Goal: Check status: Check status

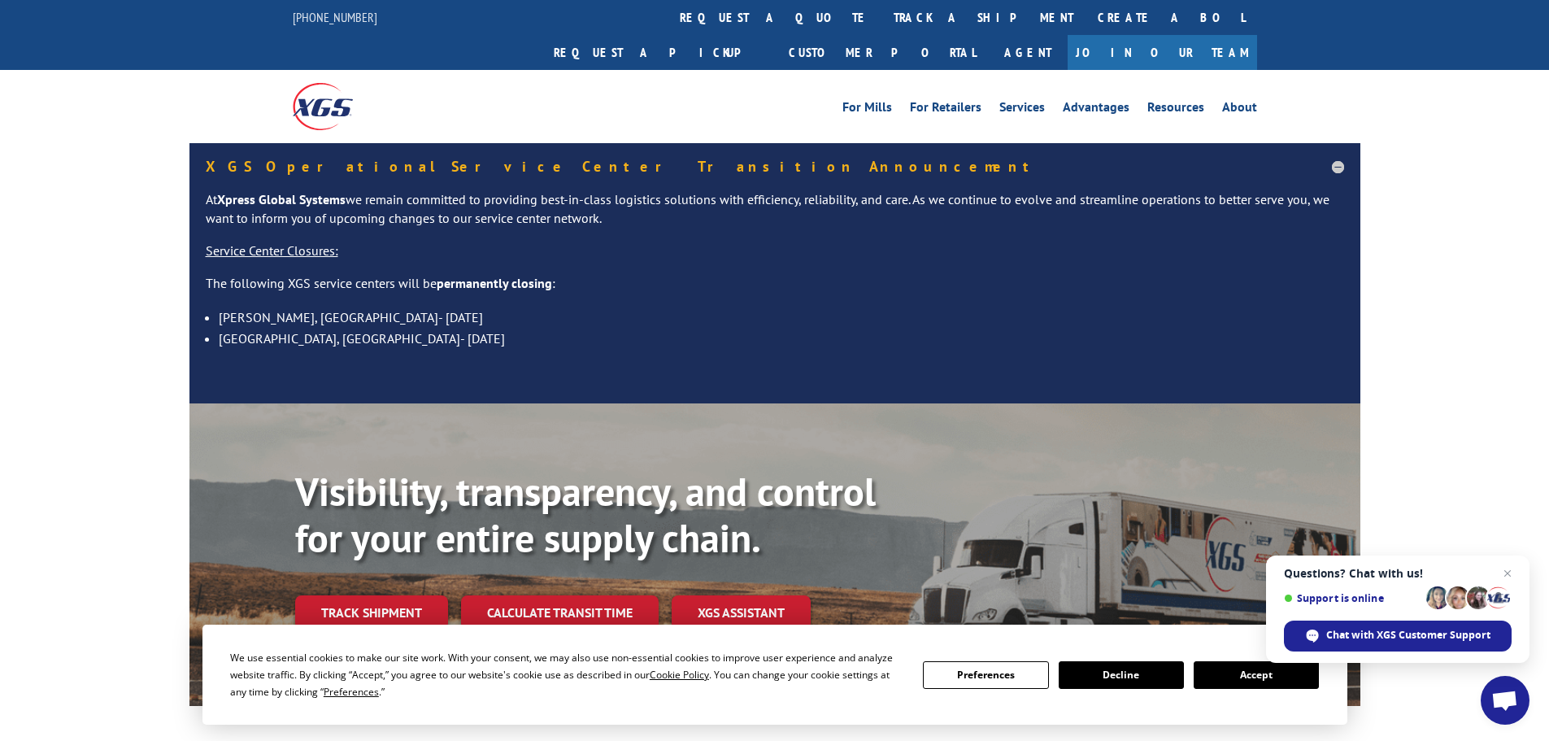
click at [955, 677] on button "Accept" at bounding box center [1256, 675] width 125 height 28
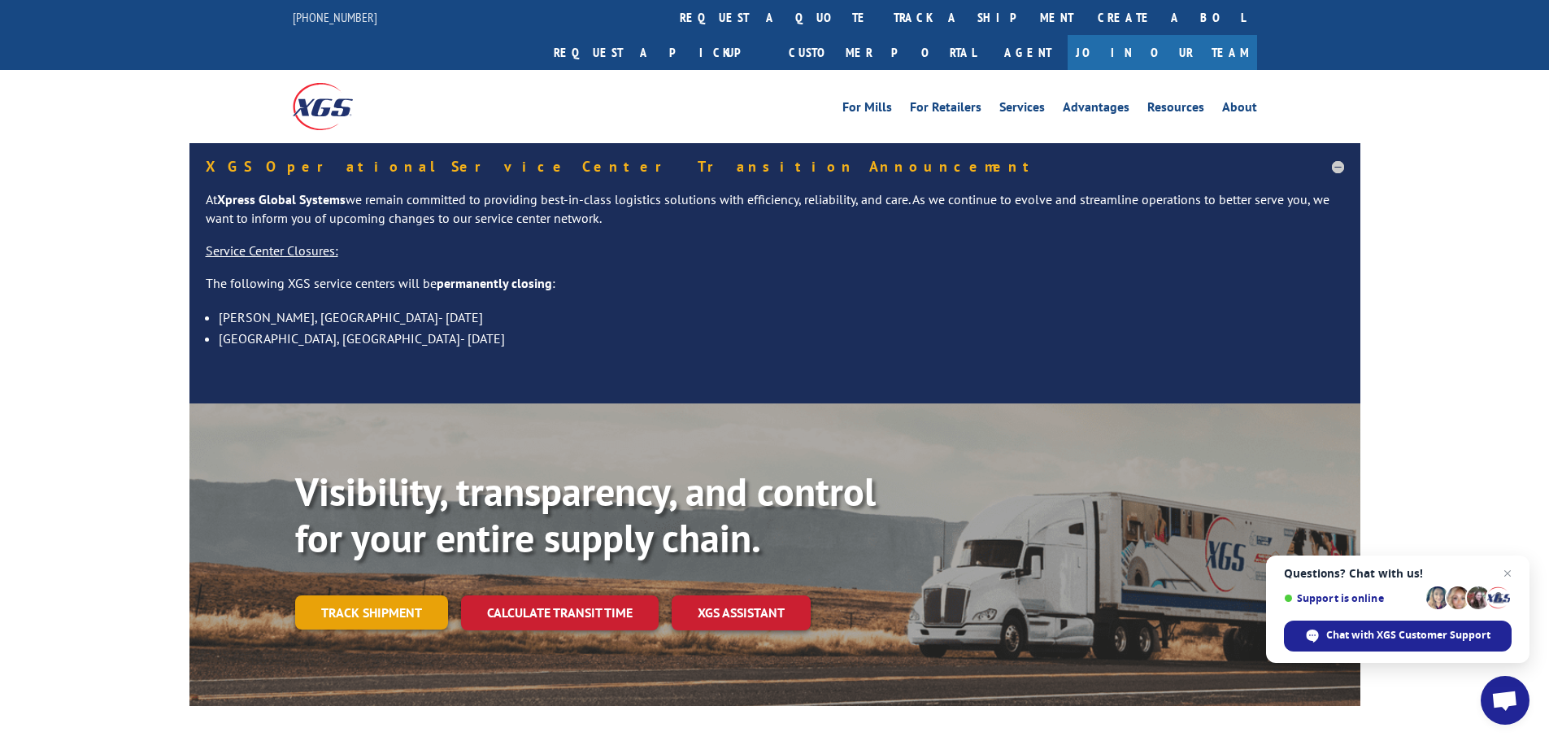
click at [359, 595] on link "Track shipment" at bounding box center [371, 612] width 153 height 34
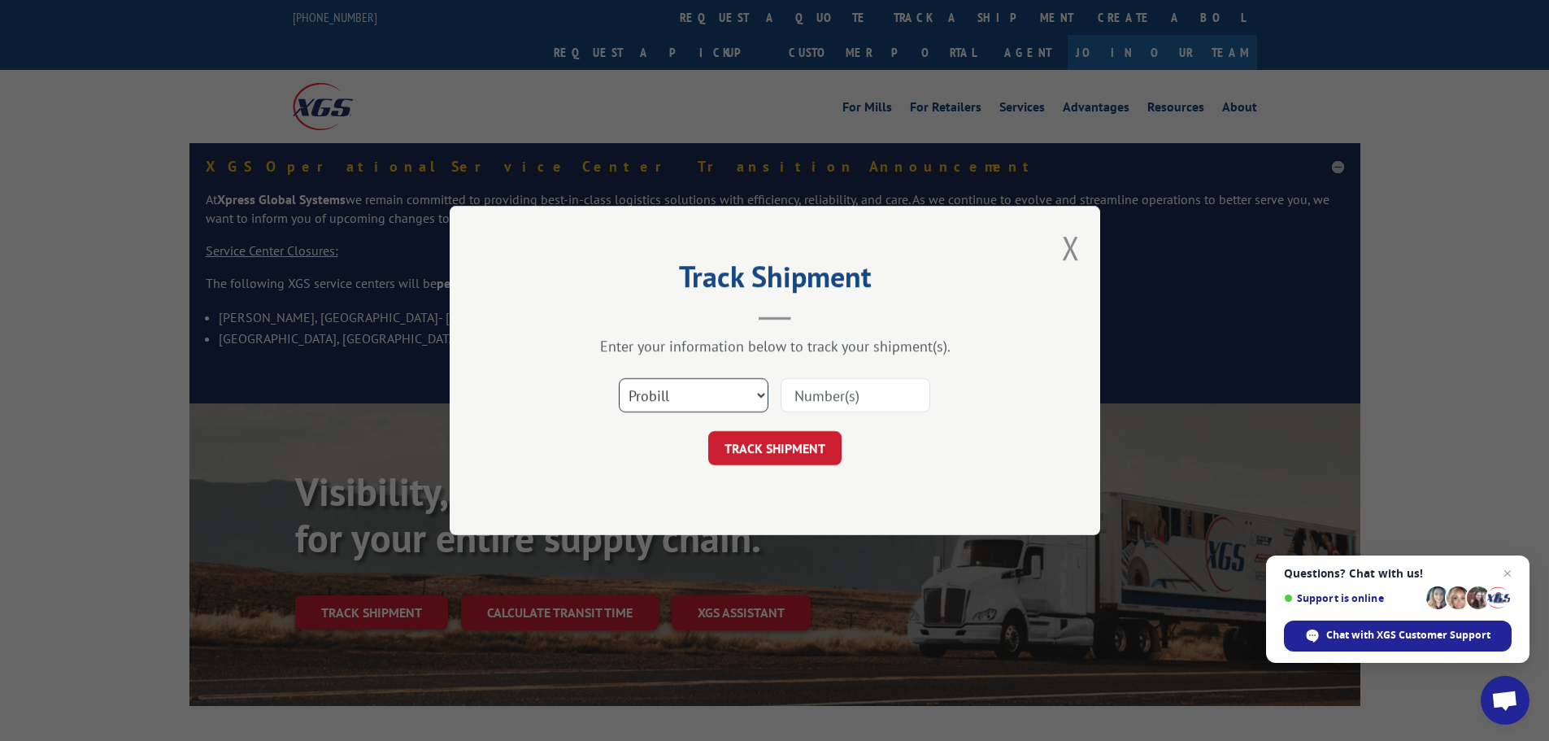
click at [713, 399] on select "Select category... Probill BOL PO" at bounding box center [694, 395] width 150 height 34
select select "po"
click at [619, 378] on select "Select category... Probill BOL PO" at bounding box center [694, 395] width 150 height 34
click at [814, 401] on input at bounding box center [856, 395] width 150 height 34
paste input "WN30694422"
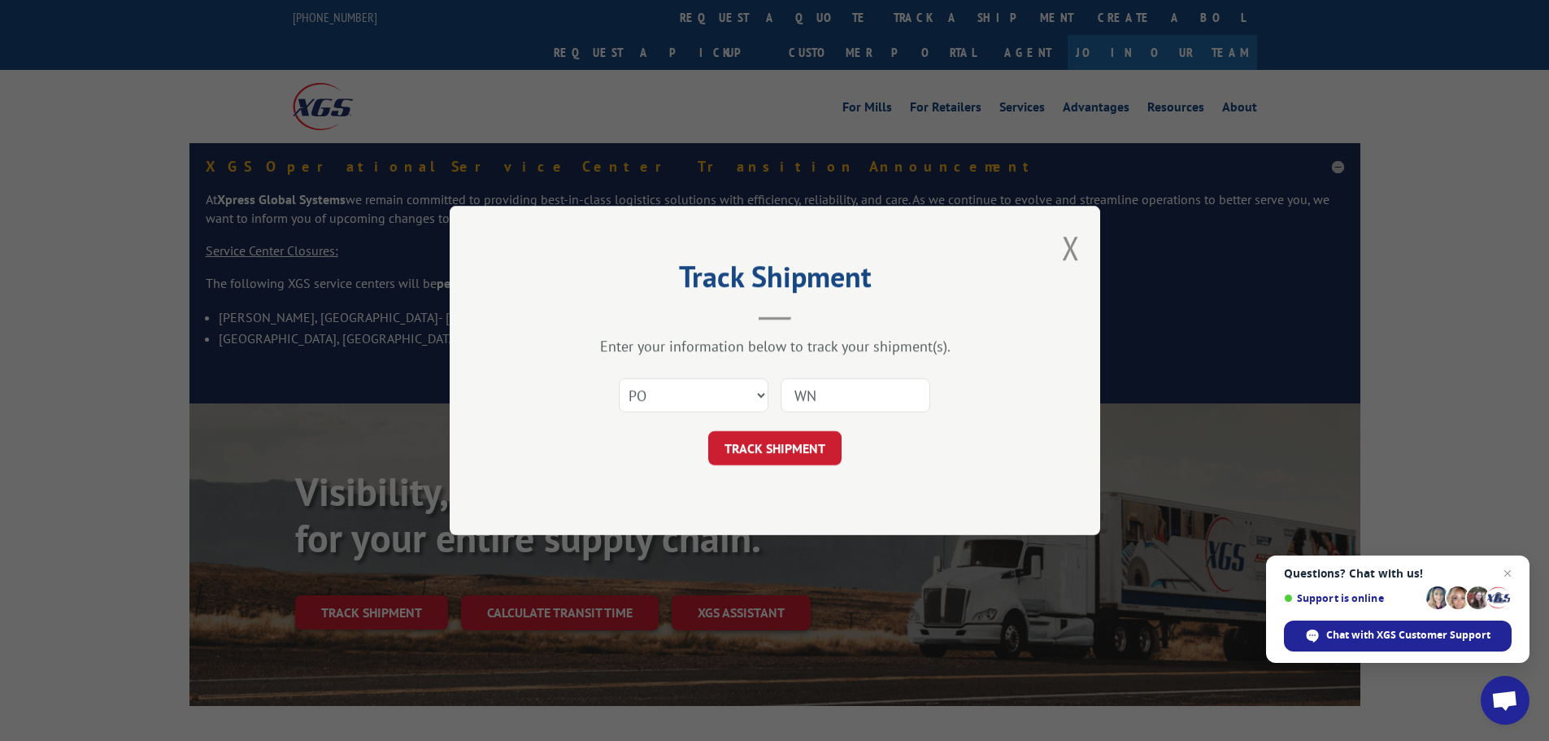
type input "W"
click at [817, 400] on input at bounding box center [856, 395] width 150 height 34
paste input "03569165"
type input "03569165"
click button "TRACK SHIPMENT" at bounding box center [774, 448] width 133 height 34
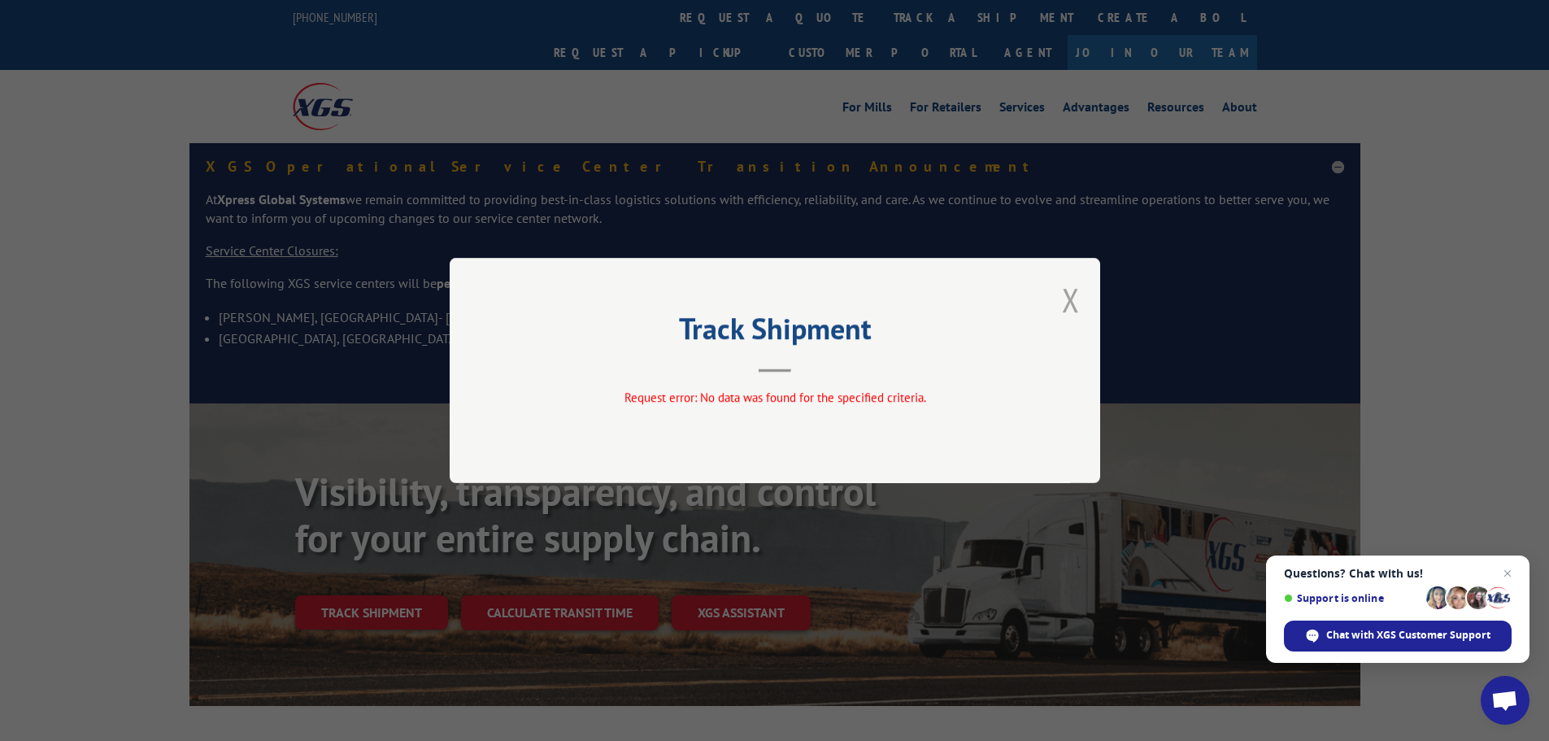
click at [955, 302] on button "Close modal" at bounding box center [1071, 299] width 18 height 43
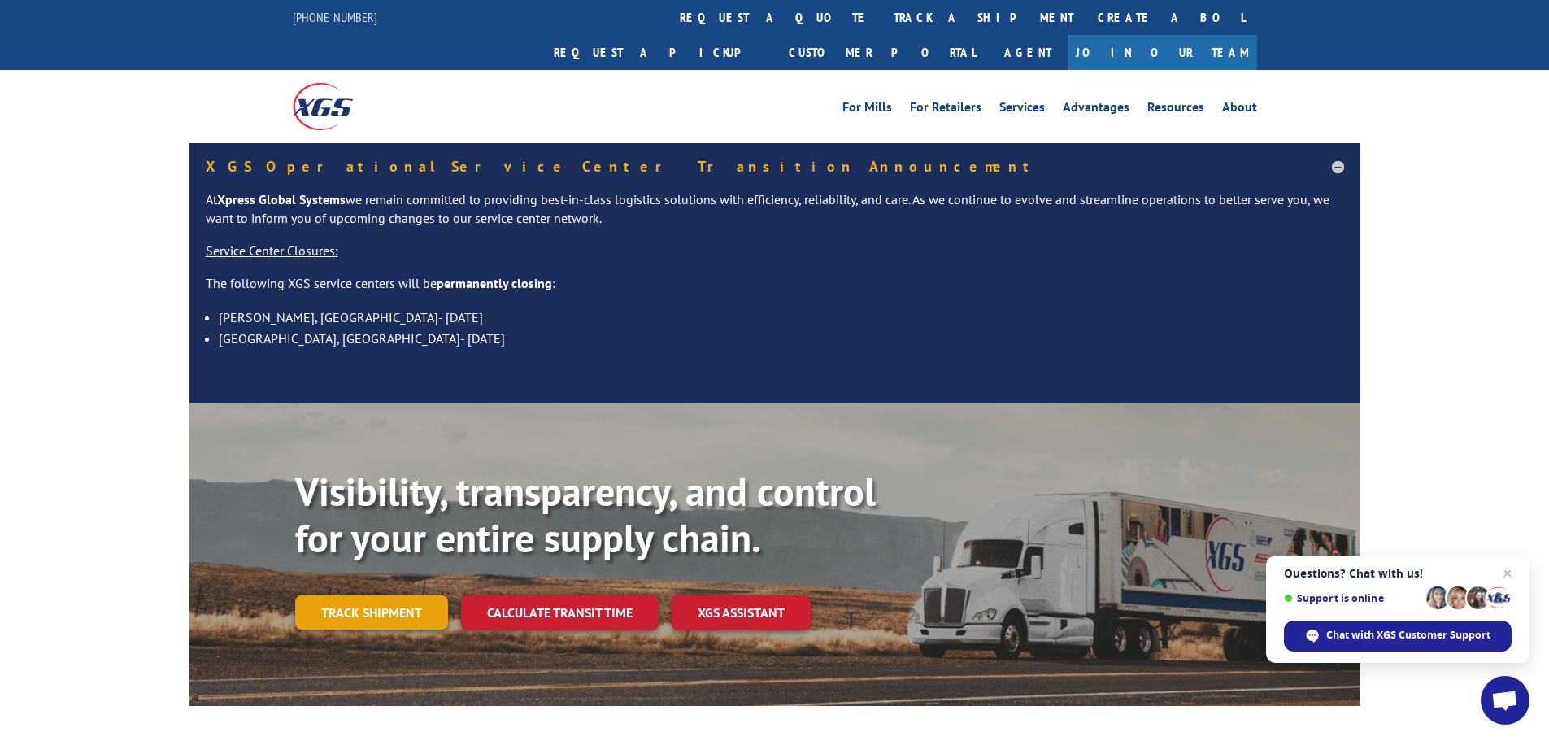
click at [358, 595] on link "Track shipment" at bounding box center [371, 612] width 153 height 34
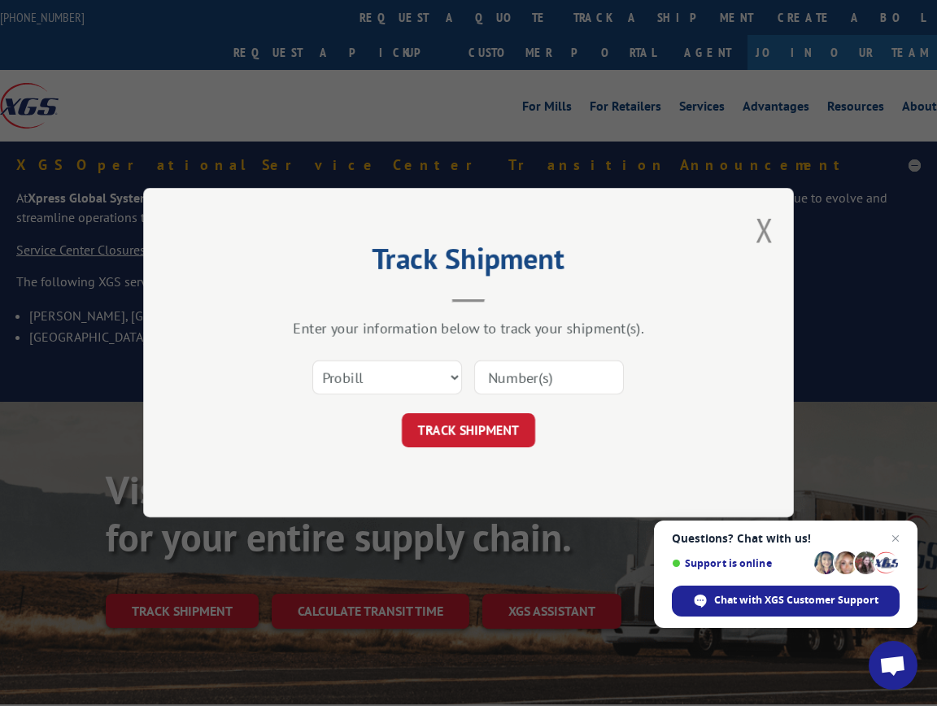
click at [505, 376] on input at bounding box center [549, 378] width 150 height 34
paste input "FR39464892"
type input "FR39464892"
click button "TRACK SHIPMENT" at bounding box center [468, 431] width 133 height 34
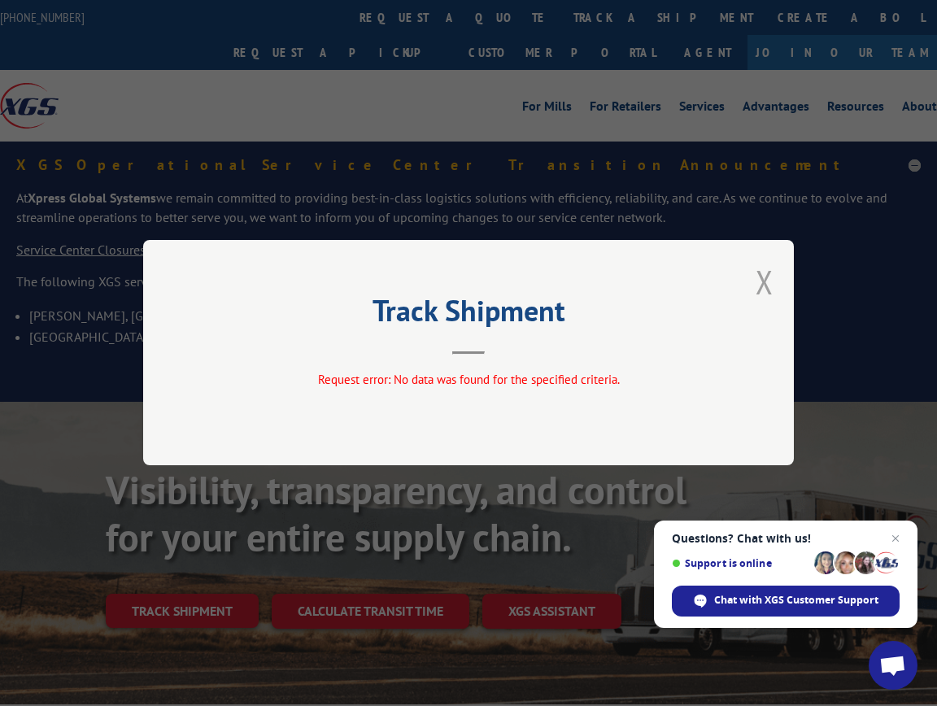
click at [765, 283] on button "Close modal" at bounding box center [765, 281] width 18 height 43
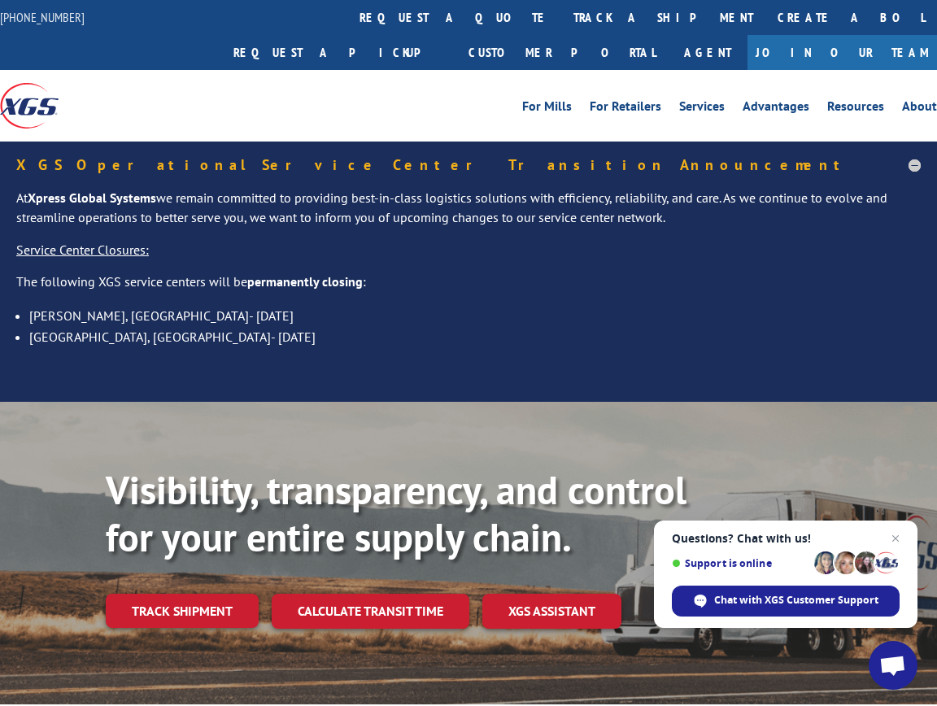
click at [922, 142] on div "XGS Operational Service Center Transition Announcement At Xpress Global Systems…" at bounding box center [468, 272] width 937 height 260
click at [913, 158] on h5 "XGS Operational Service Center Transition Announcement" at bounding box center [468, 165] width 904 height 15
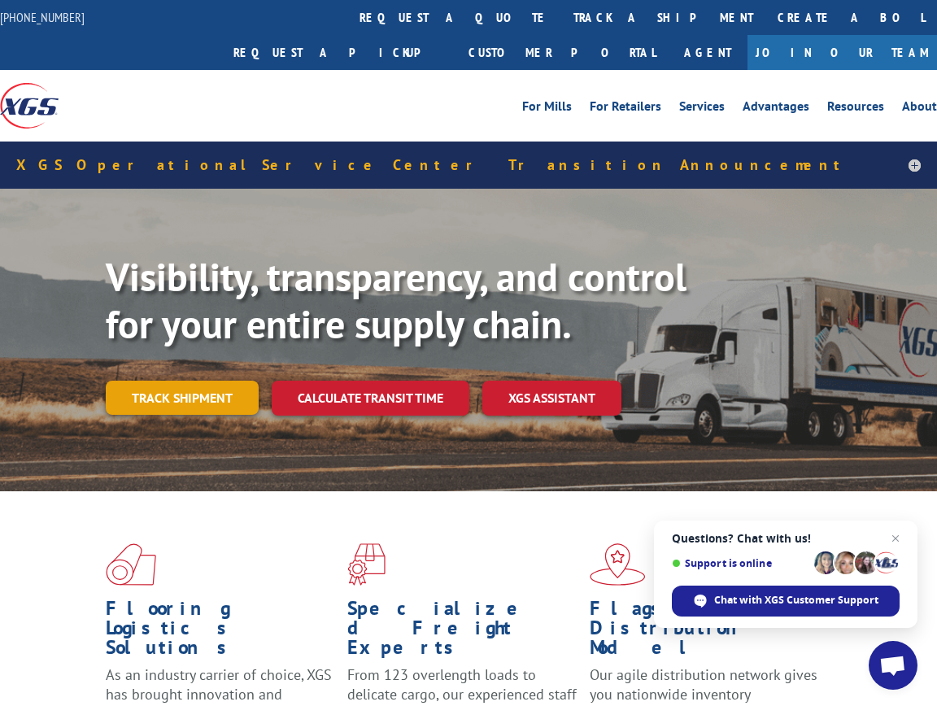
click at [218, 381] on link "Track shipment" at bounding box center [182, 398] width 153 height 34
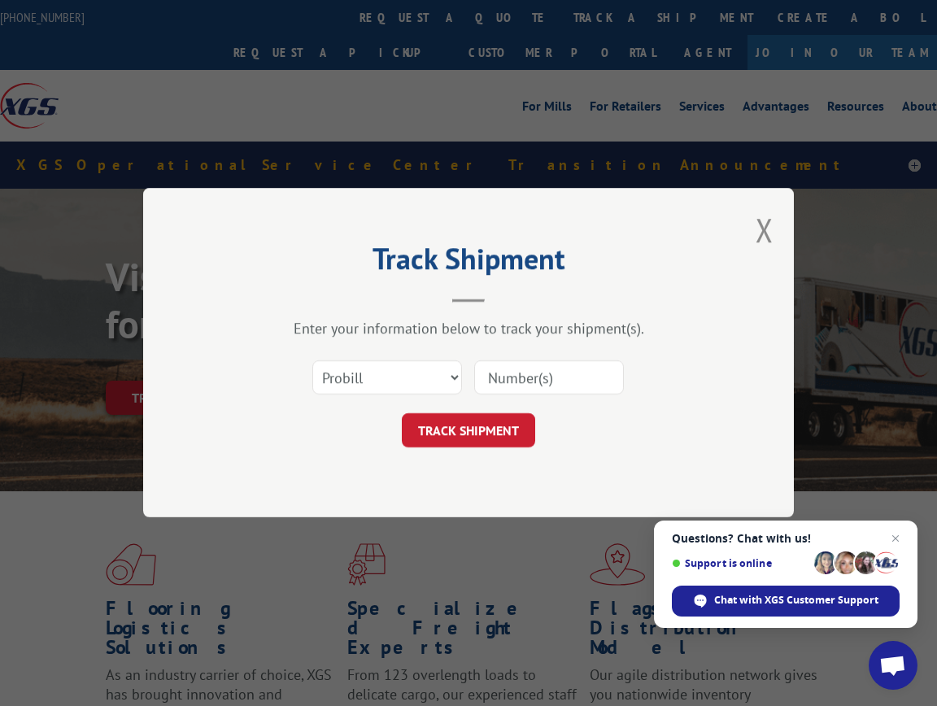
click at [506, 381] on input at bounding box center [549, 378] width 150 height 34
paste input "FR39464892"
type input "FR39464892"
click at [489, 378] on input "FR39464892" at bounding box center [549, 378] width 150 height 34
click button "TRACK SHIPMENT" at bounding box center [468, 431] width 133 height 34
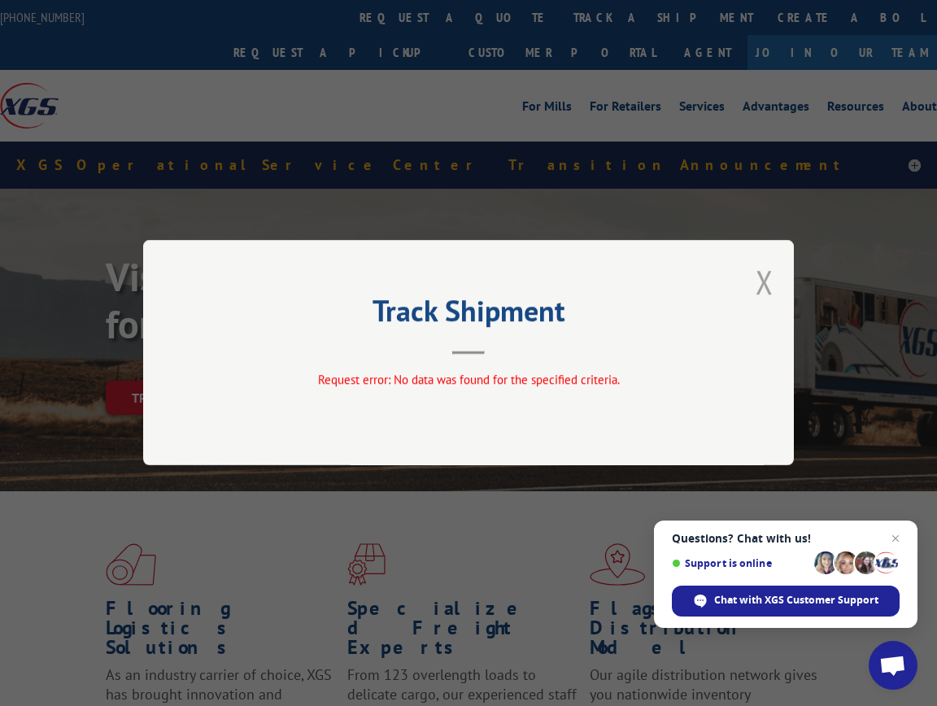
click at [761, 278] on button "Close modal" at bounding box center [765, 281] width 18 height 43
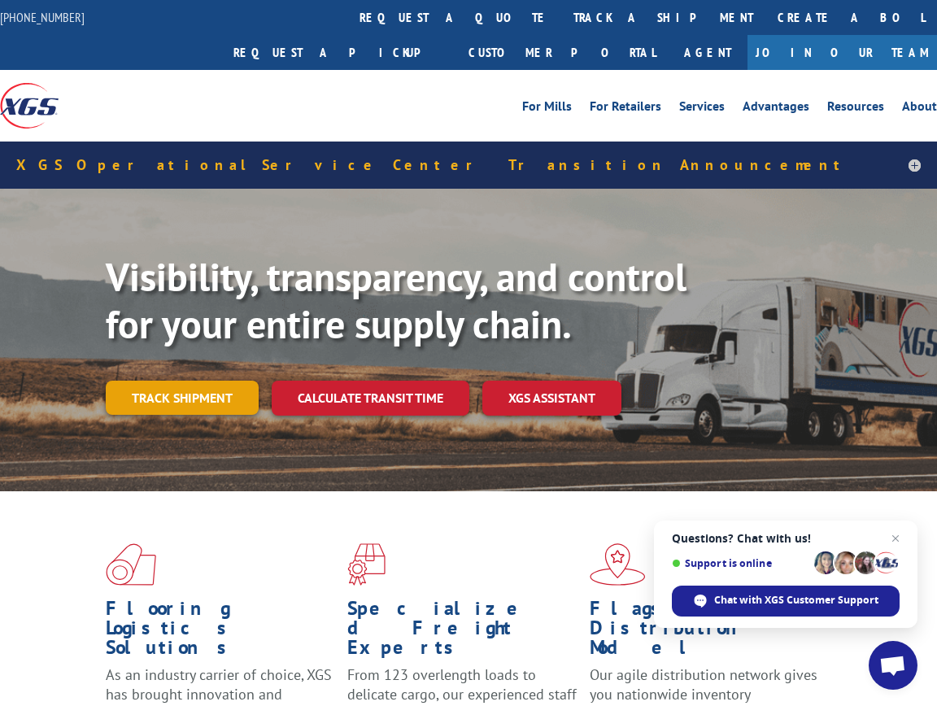
click at [218, 381] on link "Track shipment" at bounding box center [182, 398] width 153 height 34
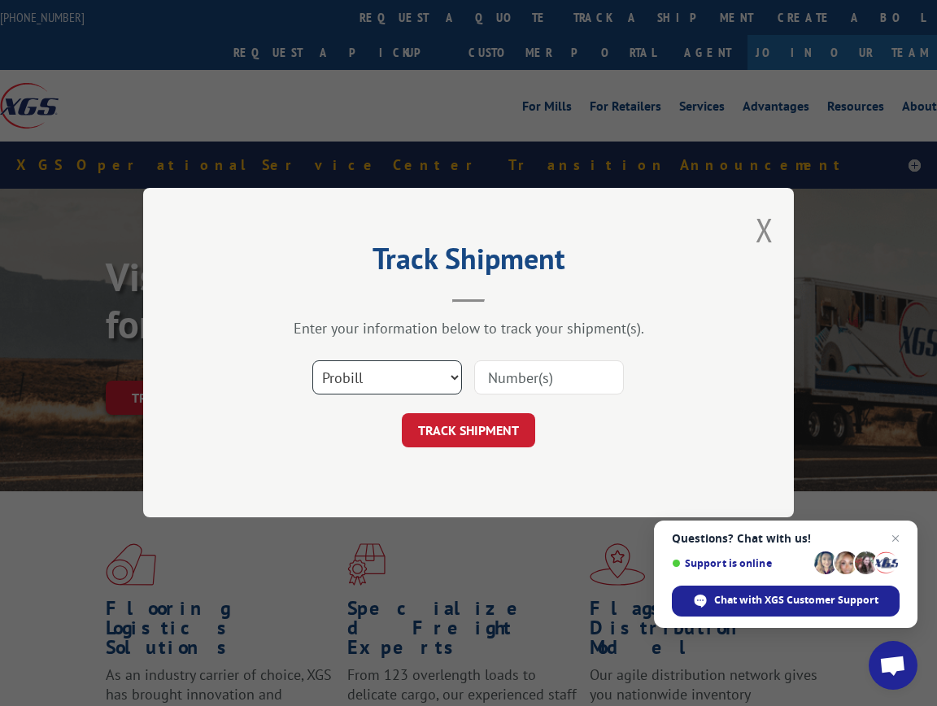
click at [423, 388] on select "Select category... Probill BOL PO" at bounding box center [387, 378] width 150 height 34
select select "bol"
click at [312, 361] on select "Select category... Probill BOL PO" at bounding box center [387, 378] width 150 height 34
click at [511, 376] on input at bounding box center [549, 378] width 150 height 34
paste input "FR39464892"
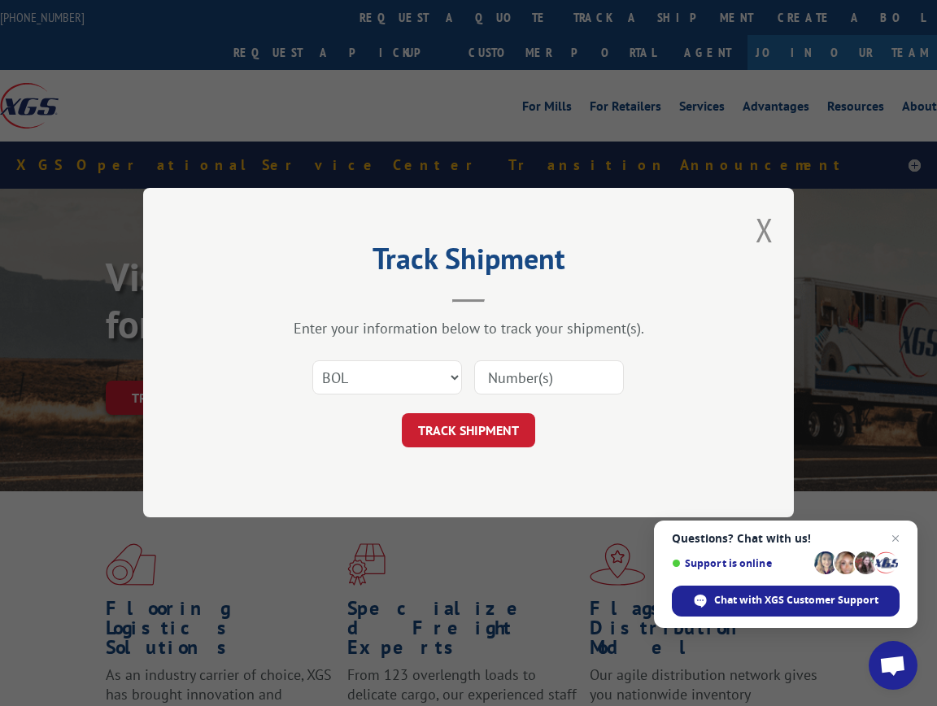
type input "FR39464892"
click at [448, 427] on button "TRACK SHIPMENT" at bounding box center [468, 431] width 133 height 34
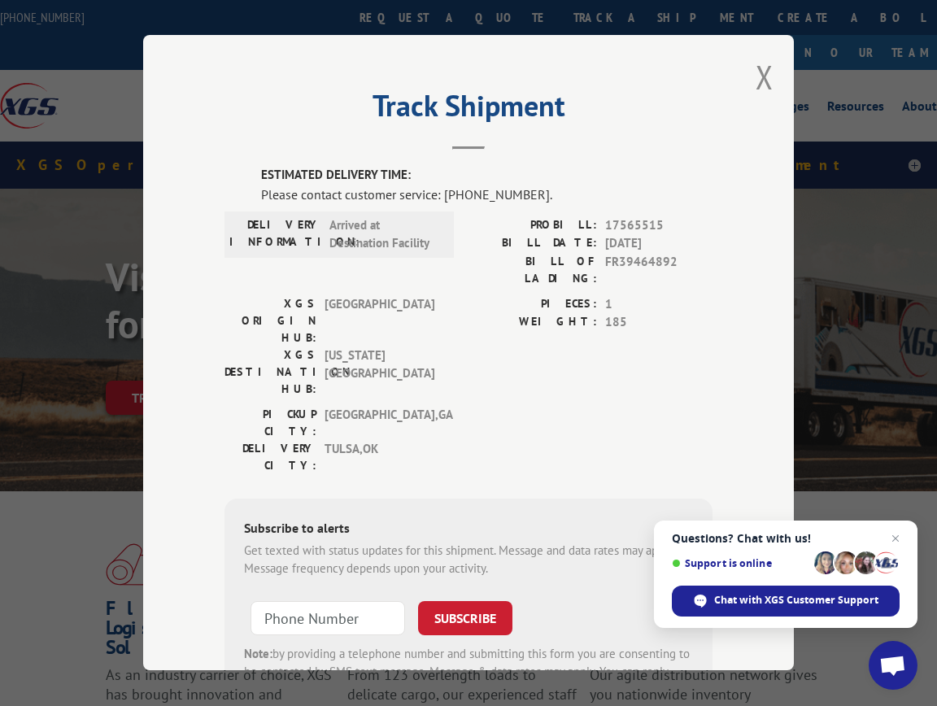
drag, startPoint x: 599, startPoint y: 237, endPoint x: 664, endPoint y: 239, distance: 65.9
click at [664, 239] on div "BILL DATE: [DATE]" at bounding box center [590, 243] width 244 height 19
click at [486, 314] on div "PIECES: 1 WEIGHT: 185" at bounding box center [590, 350] width 244 height 111
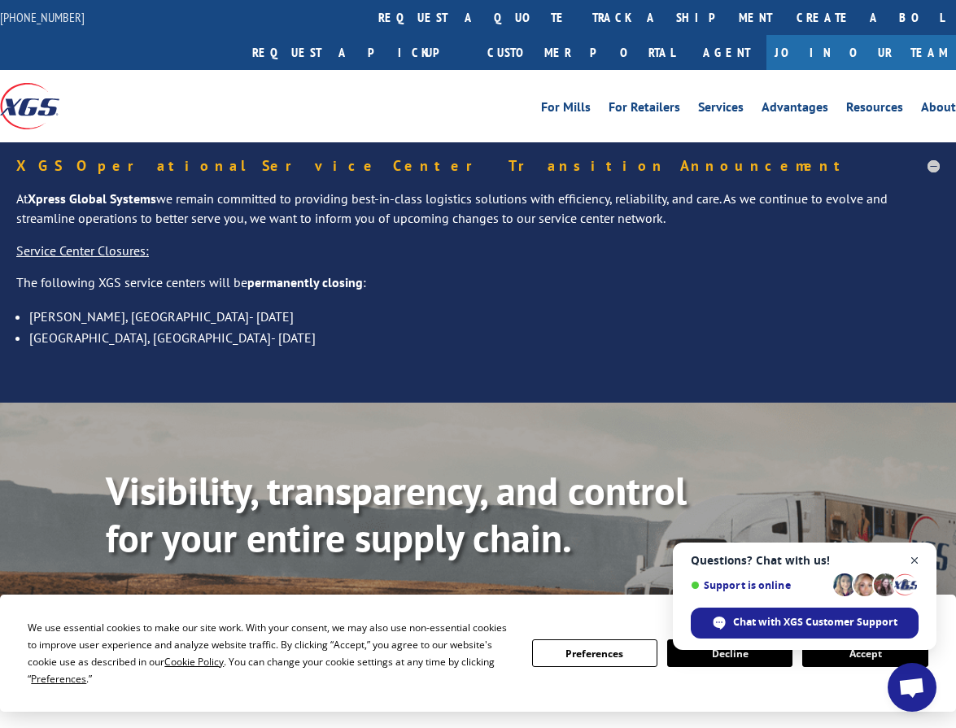
click at [912, 562] on span "Open chat" at bounding box center [914, 561] width 20 height 20
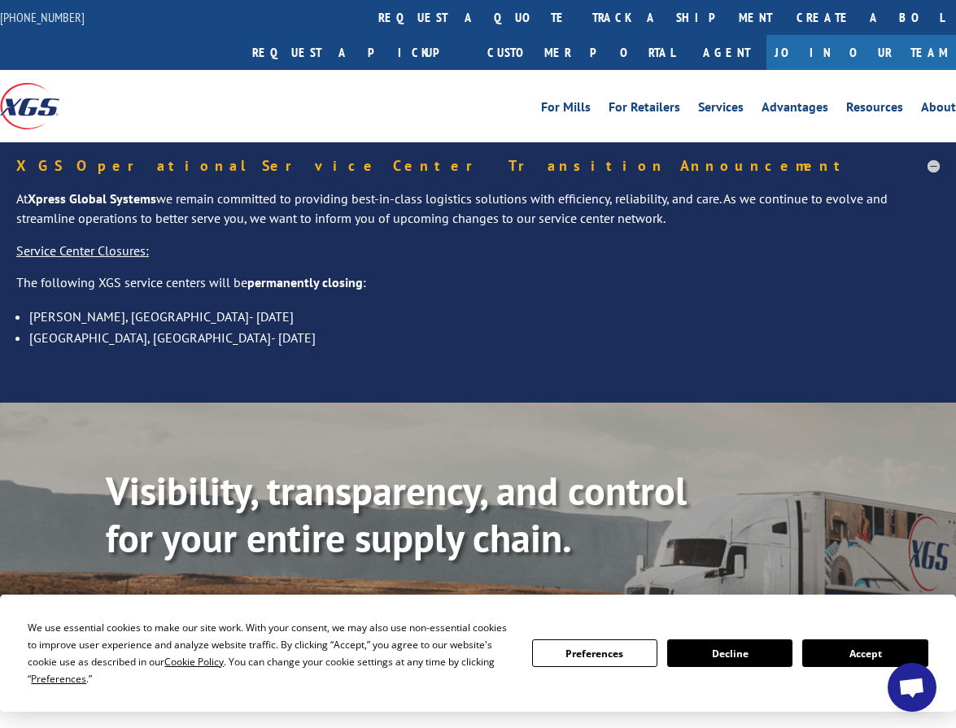
click at [853, 656] on button "Accept" at bounding box center [864, 653] width 125 height 28
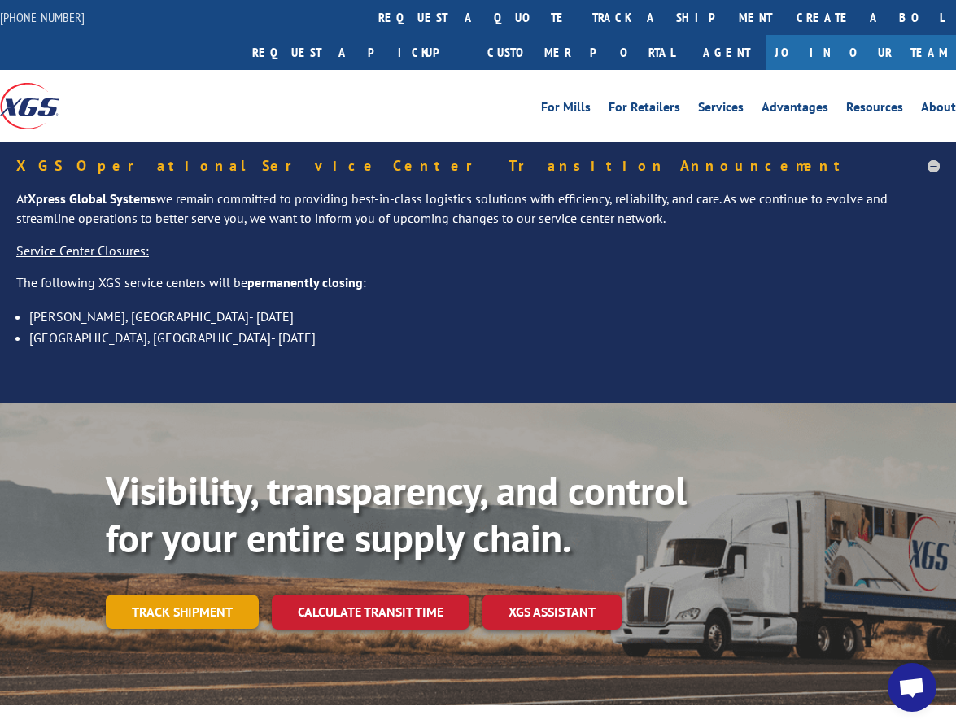
click at [219, 595] on link "Track shipment" at bounding box center [182, 612] width 153 height 34
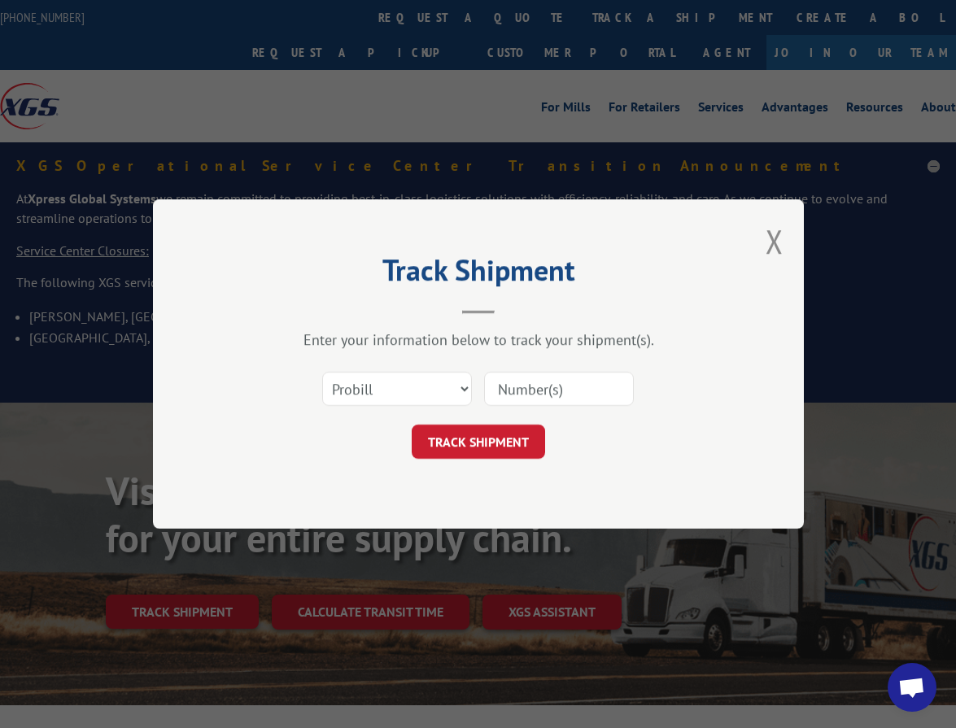
click at [529, 386] on input at bounding box center [559, 389] width 150 height 34
paste input "FR39464892"
type input "FR39464892"
click button "TRACK SHIPMENT" at bounding box center [478, 442] width 133 height 34
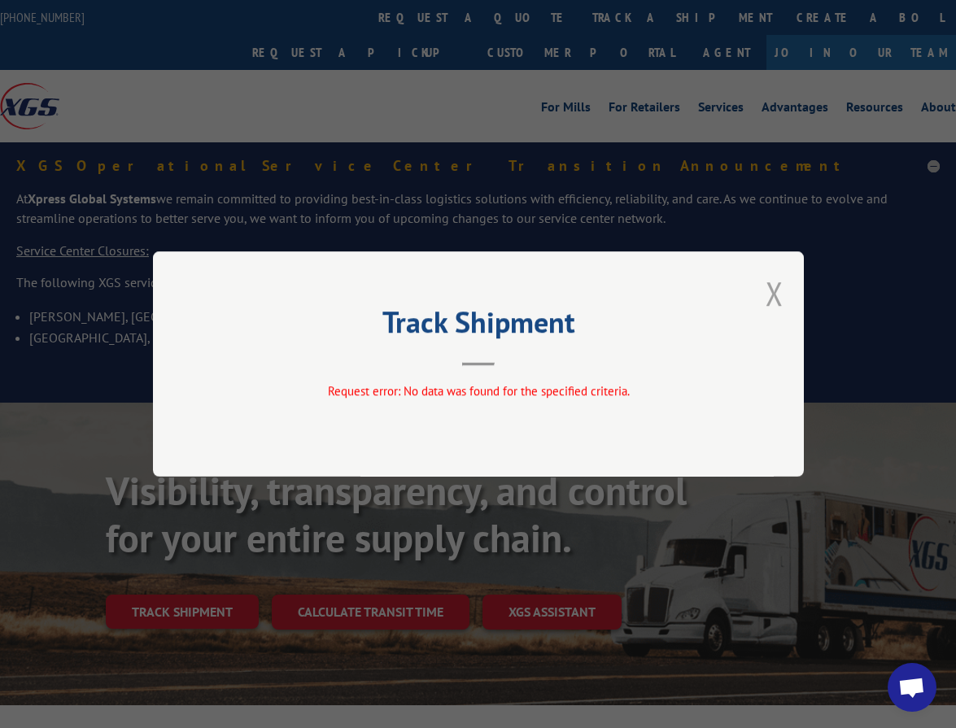
click at [770, 298] on button "Close modal" at bounding box center [774, 293] width 18 height 43
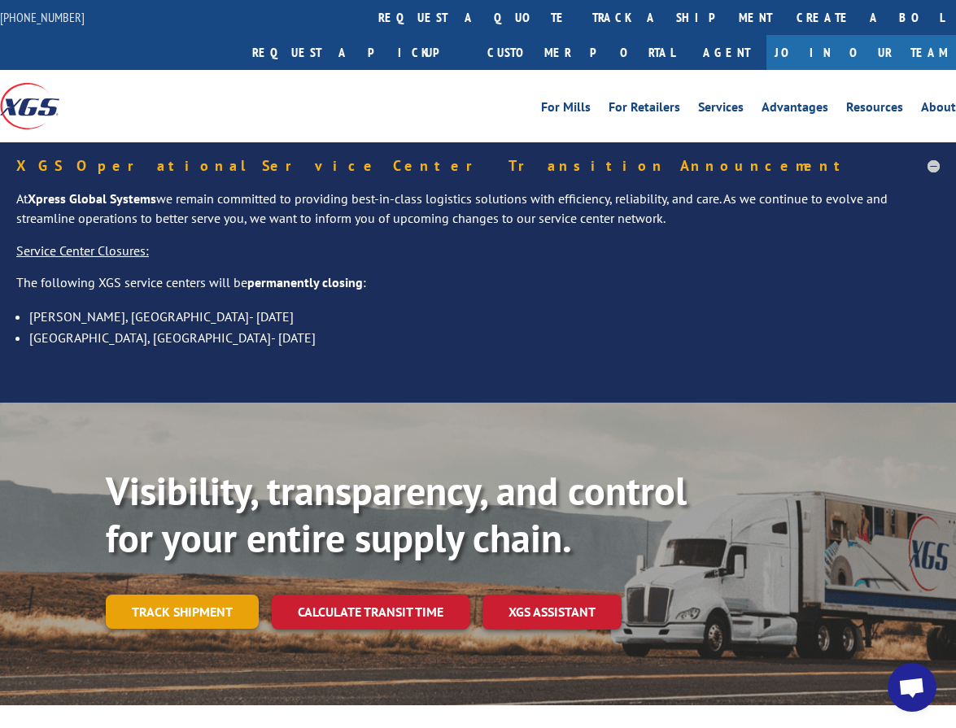
click at [216, 595] on link "Track shipment" at bounding box center [182, 612] width 153 height 34
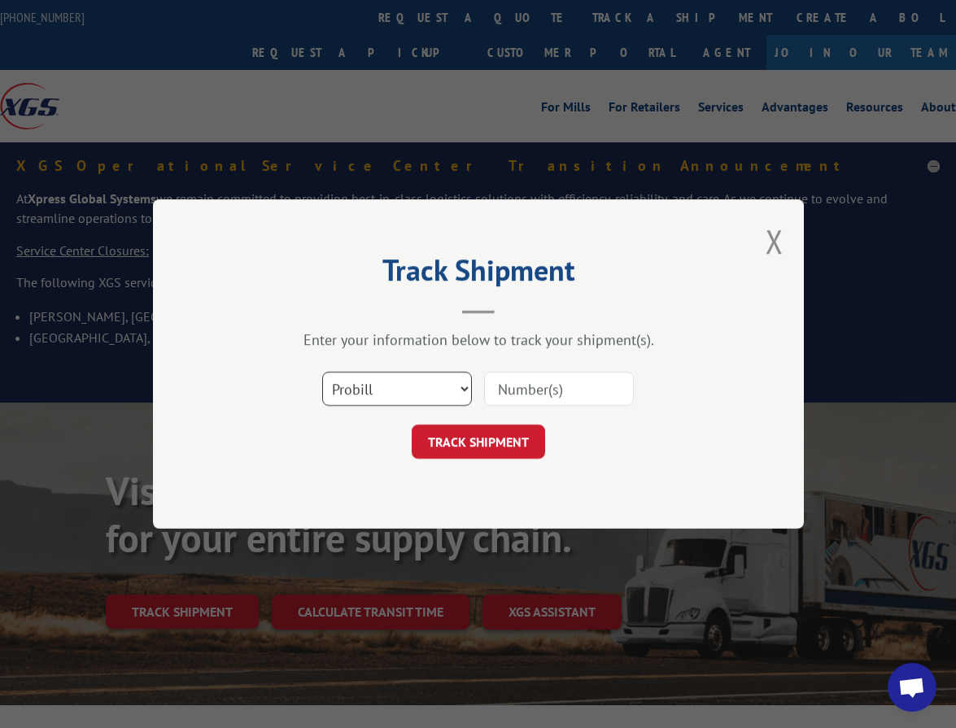
click at [402, 391] on select "Select category... Probill BOL PO" at bounding box center [397, 389] width 150 height 34
select select
click at [322, 372] on select "Select category... Probill BOL PO" at bounding box center [397, 389] width 150 height 34
click at [560, 393] on input at bounding box center [559, 389] width 150 height 34
paste input "FR39464892"
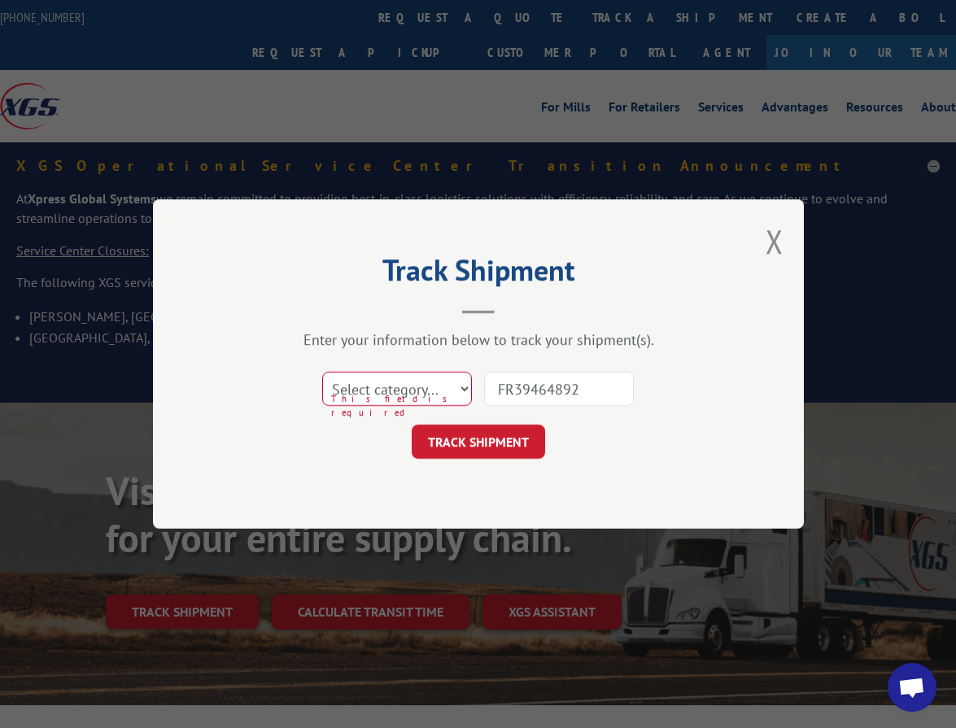
type input "FR39464892"
click at [416, 388] on select "Select category... Probill BOL PO" at bounding box center [397, 389] width 150 height 34
select select "po"
click at [322, 372] on select "Select category... Probill BOL PO" at bounding box center [397, 389] width 150 height 34
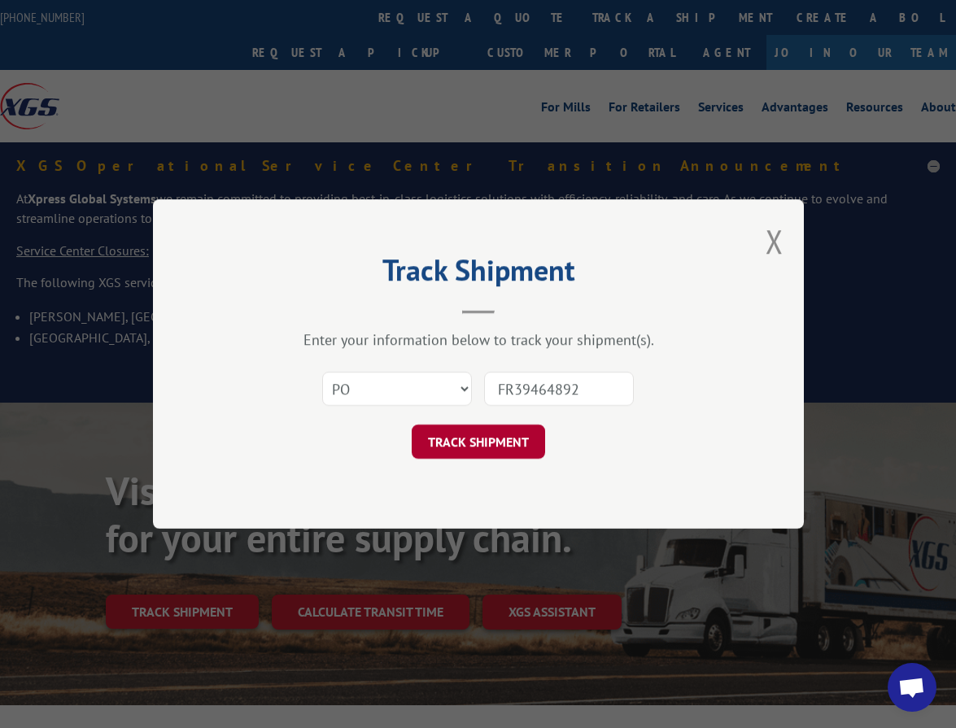
click at [486, 444] on button "TRACK SHIPMENT" at bounding box center [478, 442] width 133 height 34
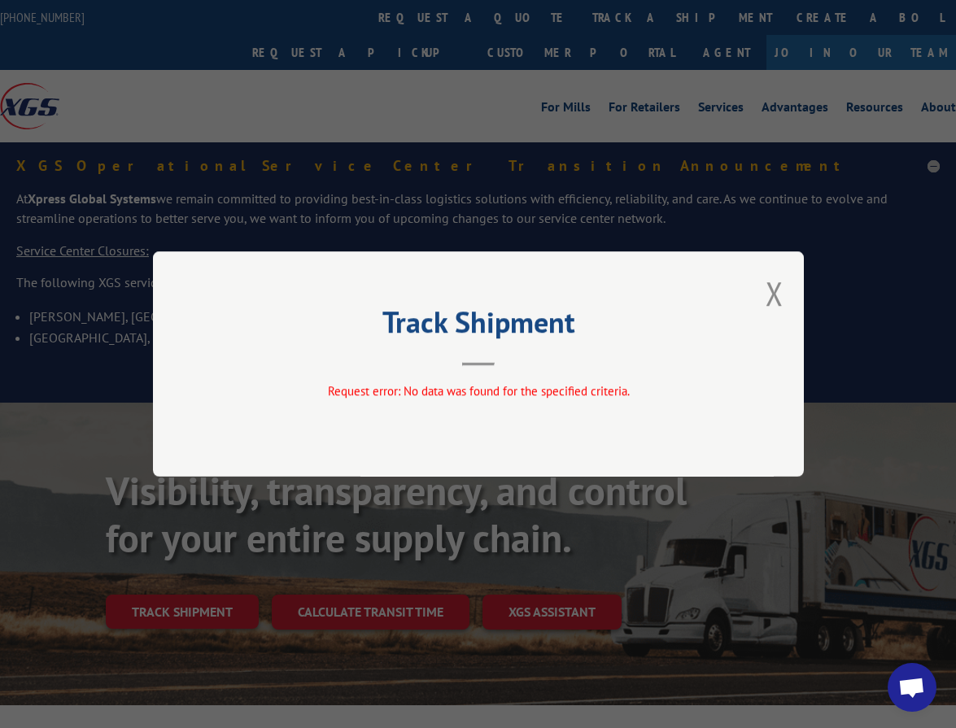
click at [785, 281] on div "Track Shipment Request error: No data was found for the specified criteria." at bounding box center [478, 363] width 651 height 225
click at [779, 292] on button "Close modal" at bounding box center [774, 293] width 18 height 43
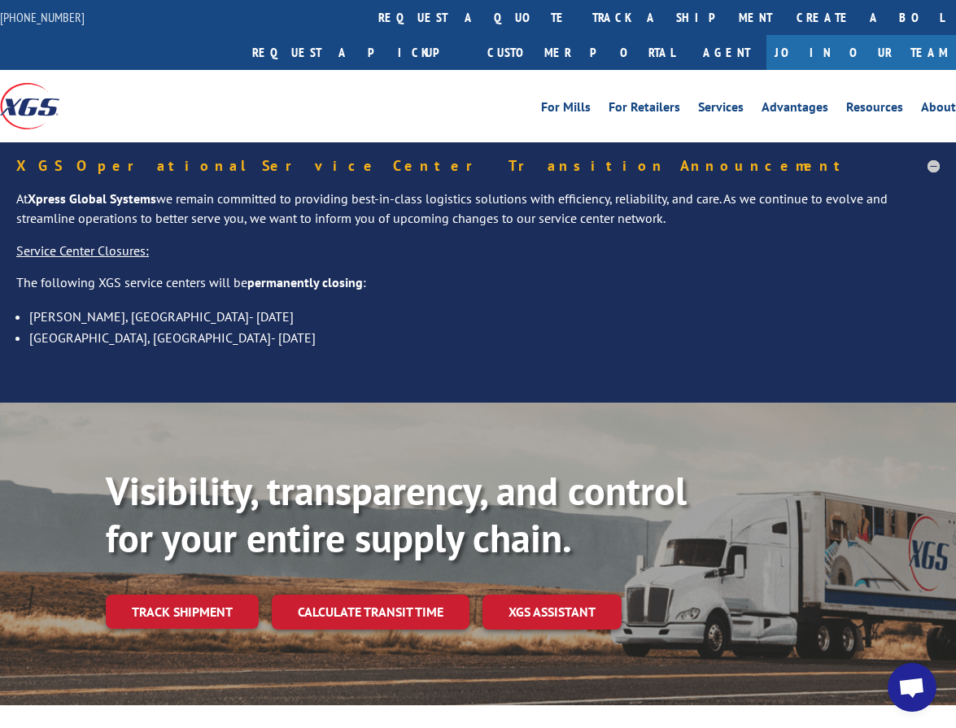
scroll to position [163, 0]
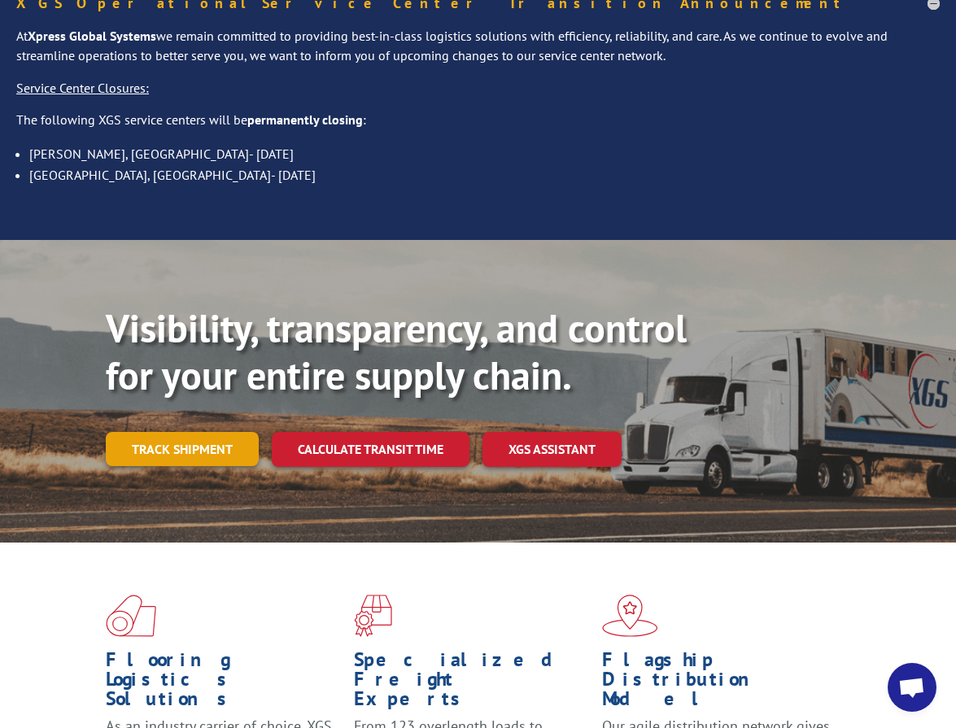
click at [191, 432] on link "Track shipment" at bounding box center [182, 449] width 153 height 34
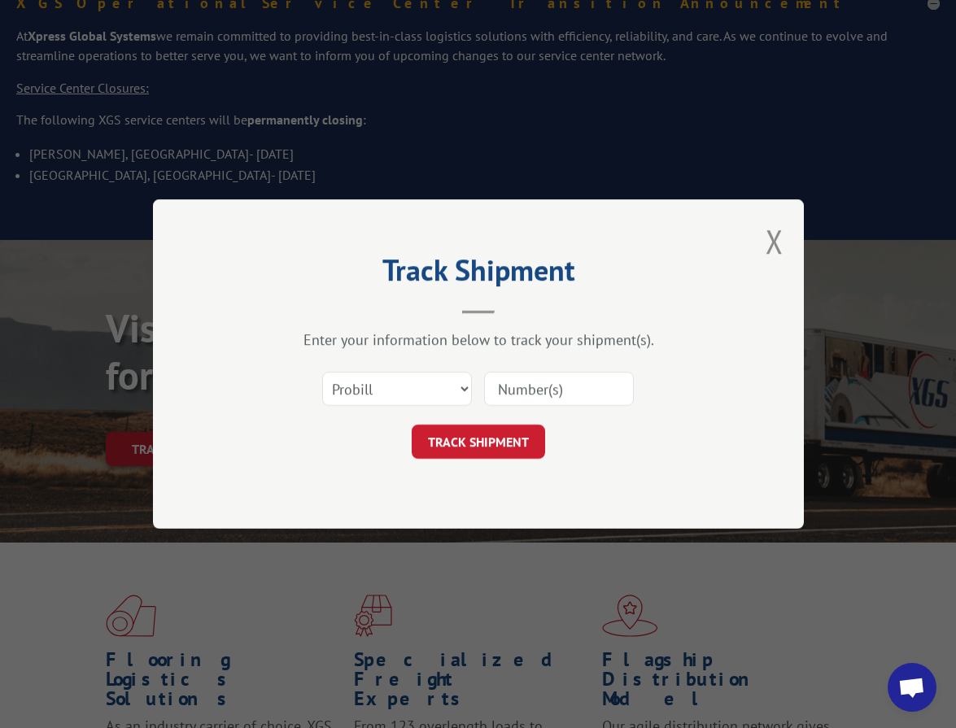
click at [538, 396] on input at bounding box center [559, 389] width 150 height 34
paste input "FR39464892"
type input "FR39464892"
click button "TRACK SHIPMENT" at bounding box center [478, 442] width 133 height 34
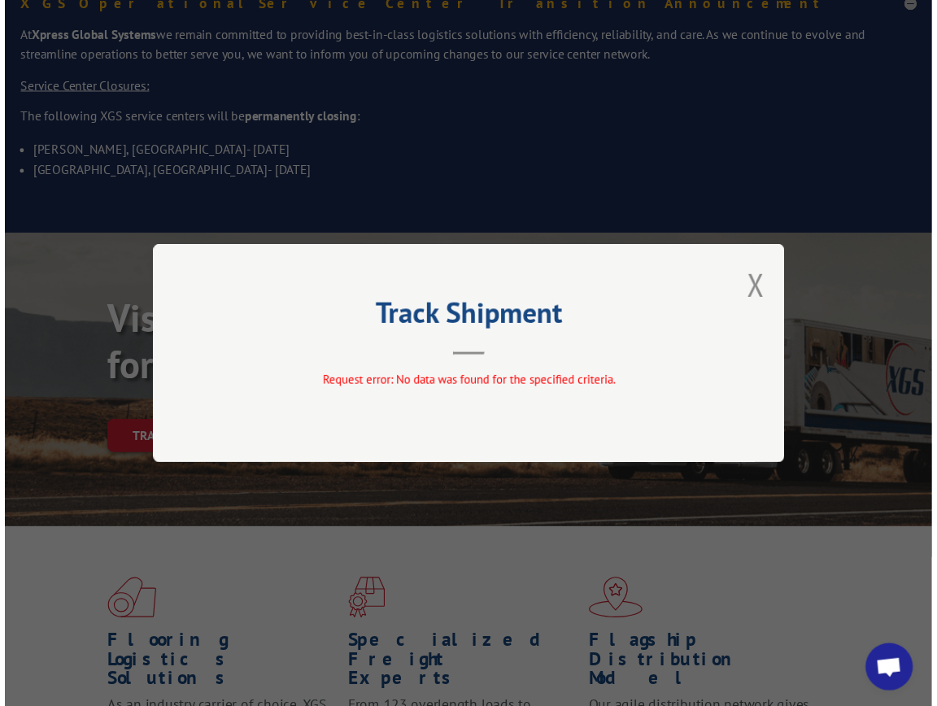
scroll to position [162, 0]
